Goal: Entertainment & Leisure: Consume media (video, audio)

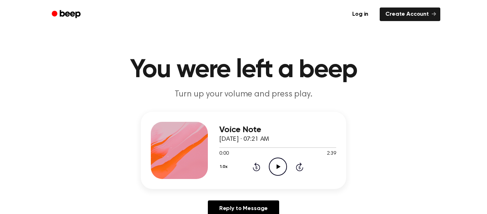
click at [284, 170] on icon "Play Audio" at bounding box center [278, 166] width 18 height 18
click at [280, 167] on icon "Pause Audio" at bounding box center [278, 166] width 18 height 18
click at [280, 168] on icon "Play Audio" at bounding box center [278, 166] width 18 height 18
click at [280, 168] on icon "Pause Audio" at bounding box center [278, 166] width 18 height 18
click at [280, 168] on icon "Play Audio" at bounding box center [278, 166] width 18 height 18
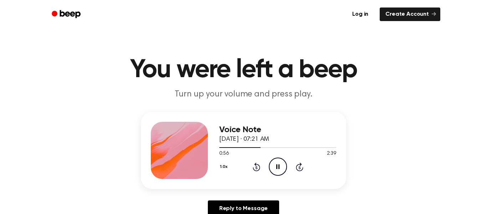
click at [280, 167] on icon "Pause Audio" at bounding box center [278, 166] width 18 height 18
click at [280, 167] on icon "Play Audio" at bounding box center [278, 166] width 18 height 18
click at [280, 167] on icon "Pause Audio" at bounding box center [278, 166] width 18 height 18
click at [280, 167] on icon "Play Audio" at bounding box center [278, 166] width 18 height 18
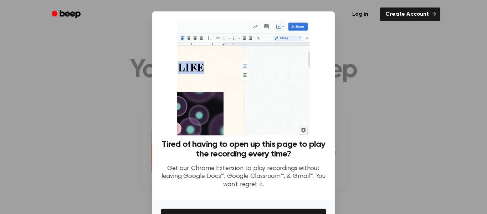
click at [129, 147] on div at bounding box center [243, 107] width 487 height 214
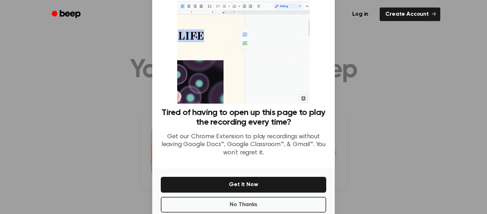
scroll to position [46, 0]
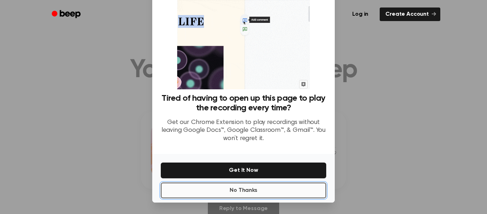
click at [261, 192] on button "No Thanks" at bounding box center [244, 190] width 166 height 16
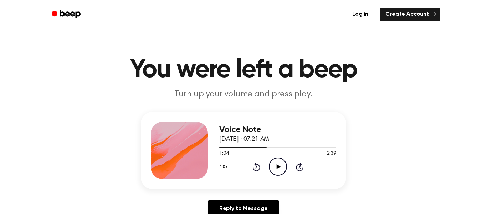
click at [276, 170] on icon "Play Audio" at bounding box center [278, 166] width 18 height 18
click at [276, 170] on icon "Pause Audio" at bounding box center [278, 166] width 18 height 18
click at [276, 170] on icon "Play Audio" at bounding box center [278, 166] width 18 height 18
click at [276, 170] on icon "Pause Audio" at bounding box center [278, 166] width 18 height 18
click at [276, 170] on icon "Play Audio" at bounding box center [278, 166] width 18 height 18
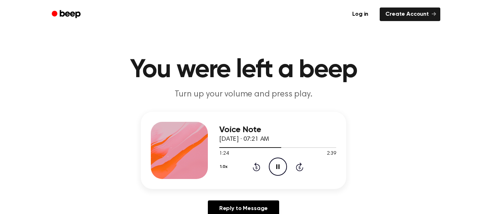
click at [276, 170] on icon "Pause Audio" at bounding box center [278, 166] width 18 height 18
click at [276, 170] on icon "Play Audio" at bounding box center [278, 166] width 18 height 18
click at [276, 170] on icon "Pause Audio" at bounding box center [278, 166] width 18 height 18
